Goal: Navigation & Orientation: Find specific page/section

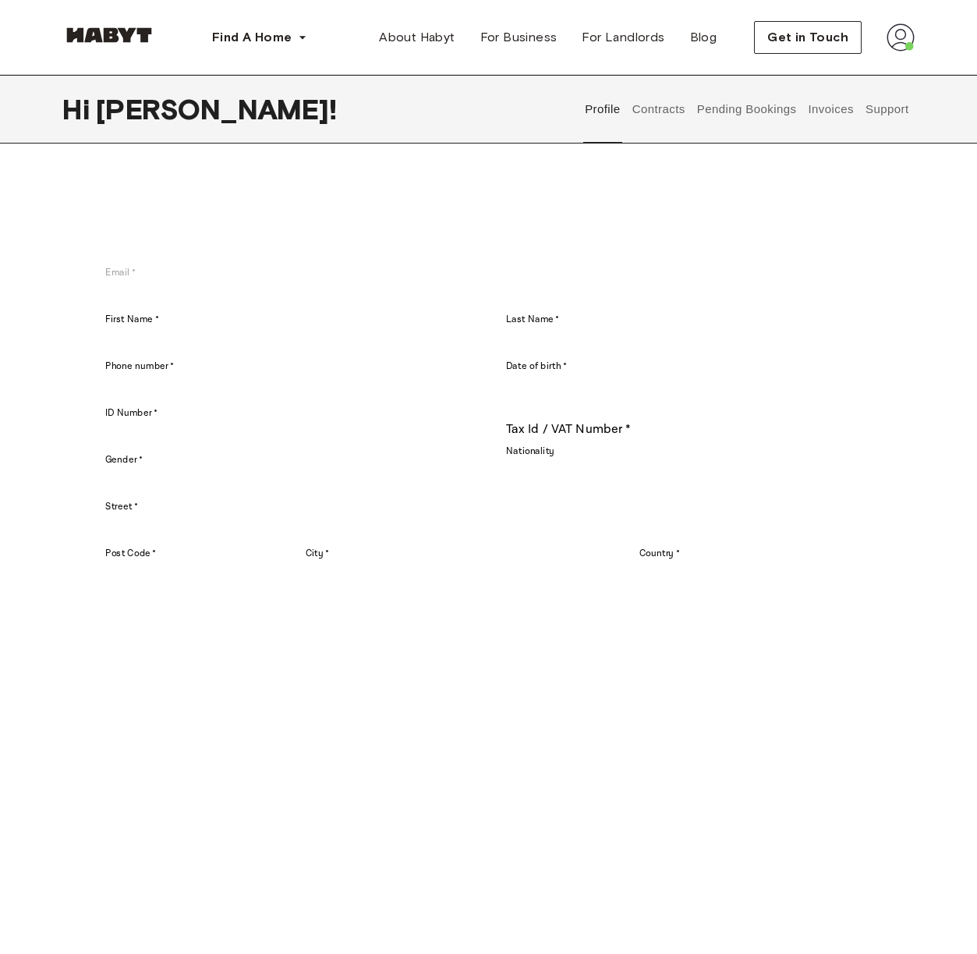
click at [668, 110] on button "Contracts" at bounding box center [658, 109] width 57 height 69
click at [611, 113] on button "Profile" at bounding box center [604, 109] width 40 height 69
click at [470, 2] on div "Find A Home [GEOGRAPHIC_DATA] [GEOGRAPHIC_DATA] [GEOGRAPHIC_DATA] [GEOGRAPHIC_D…" at bounding box center [488, 37] width 853 height 75
click at [513, 35] on span "For Business" at bounding box center [519, 37] width 77 height 19
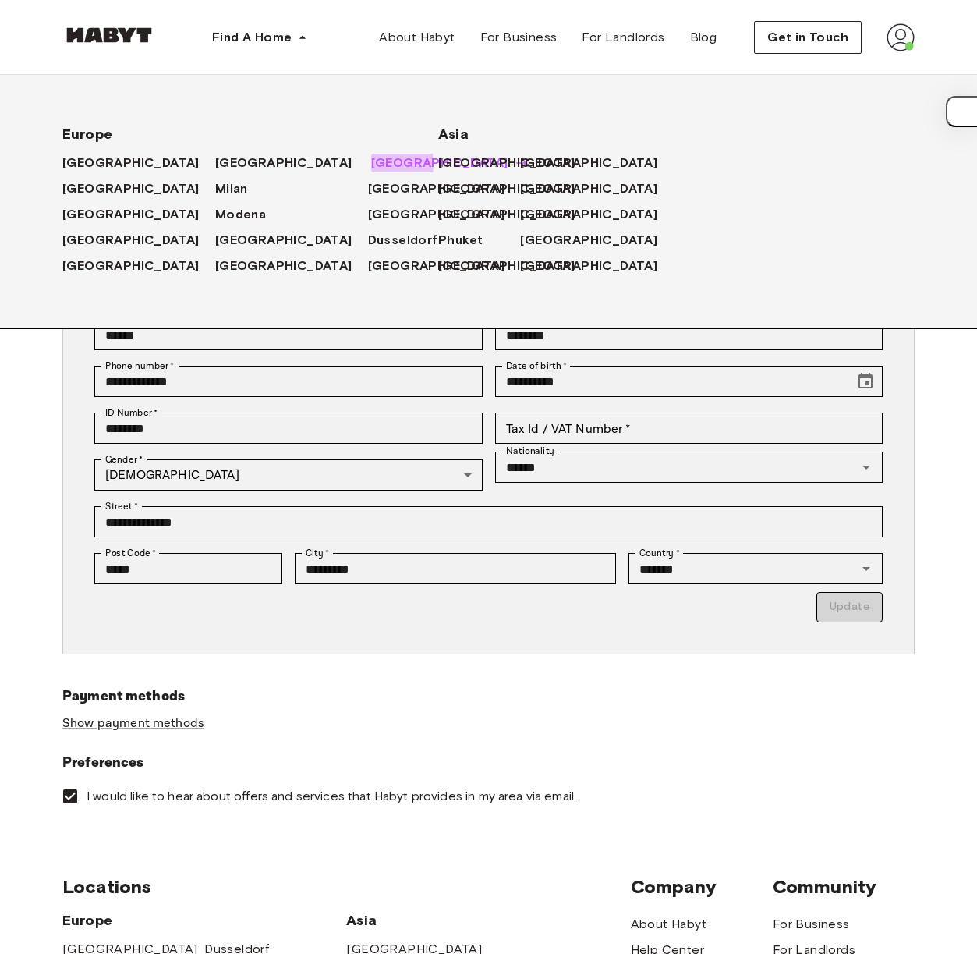
click at [371, 165] on span "[GEOGRAPHIC_DATA]" at bounding box center [439, 163] width 137 height 19
